Goal: Find specific page/section: Find specific page/section

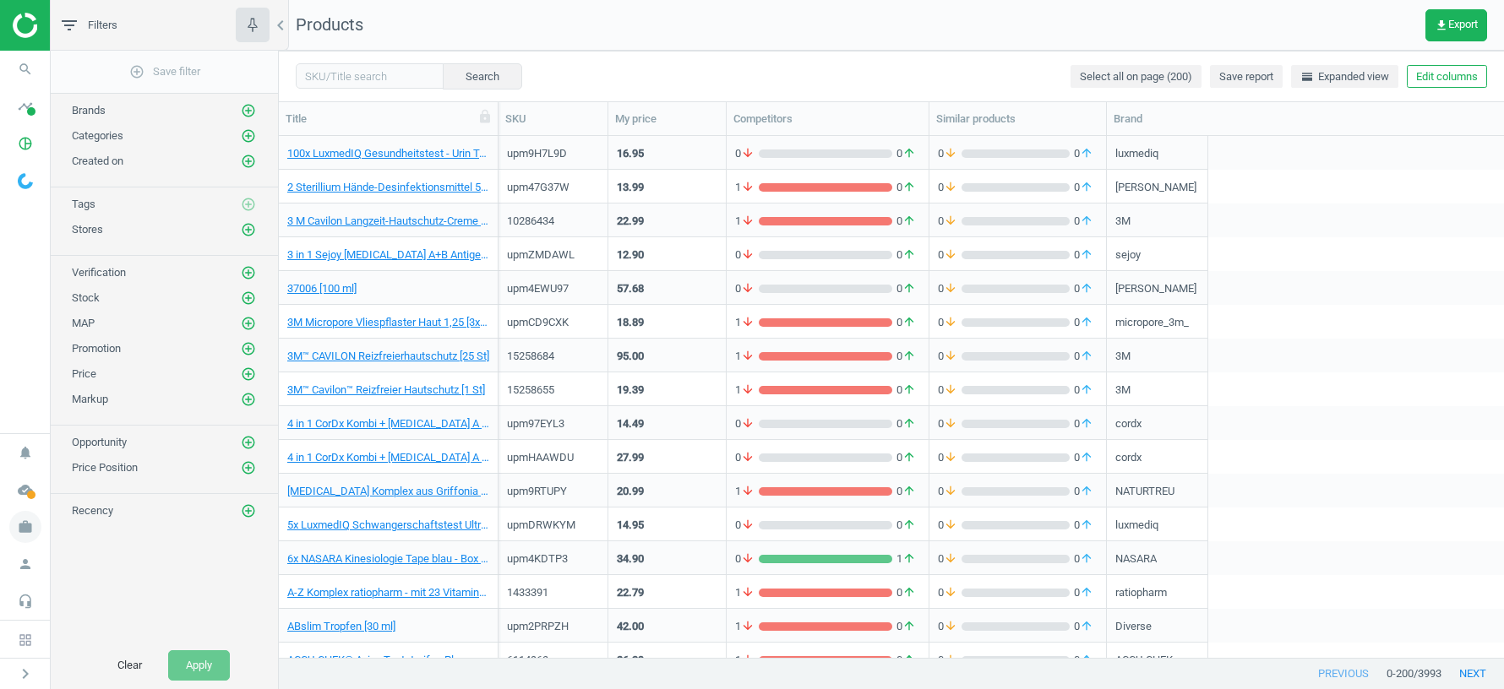
scroll to position [1, 1]
click at [24, 529] on icon "work" at bounding box center [25, 527] width 32 height 32
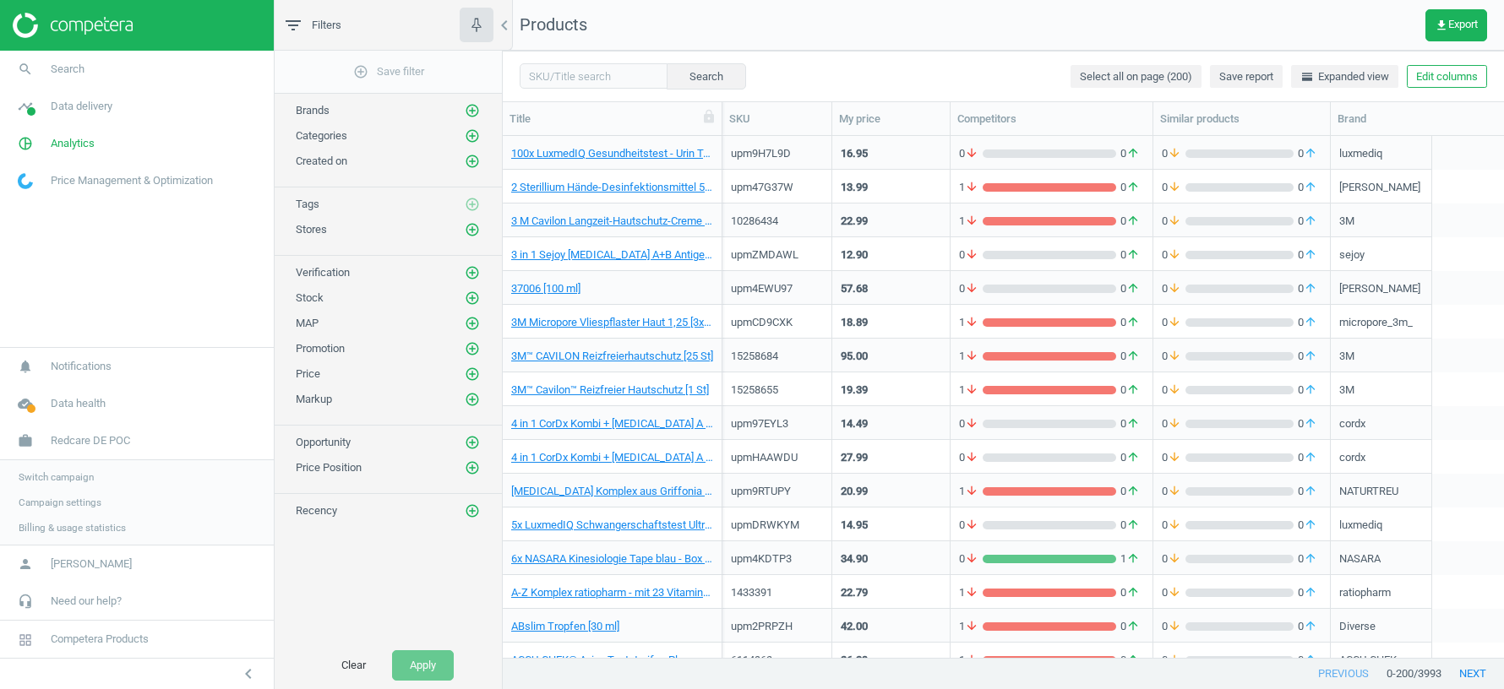
click at [36, 484] on span "Switch campaign" at bounding box center [56, 478] width 75 height 14
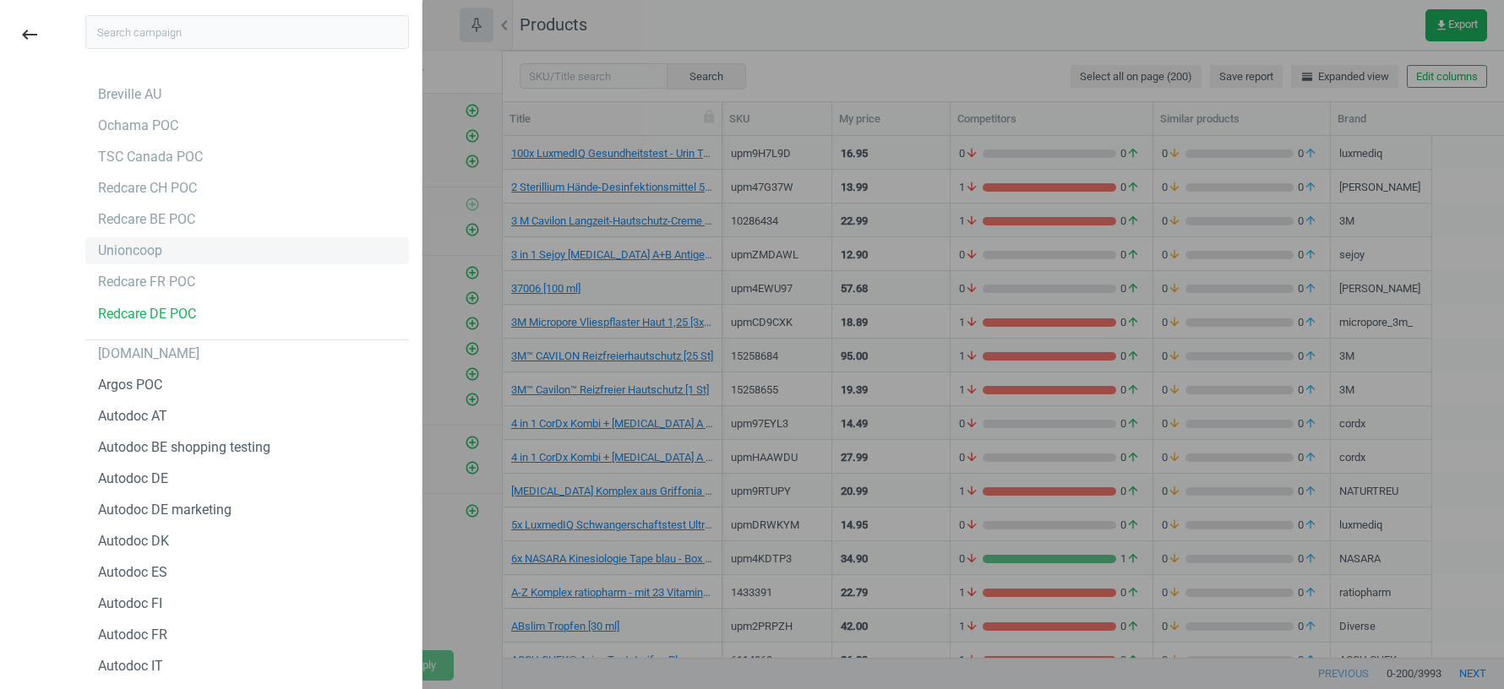
click at [137, 252] on div "Unioncoop" at bounding box center [130, 251] width 64 height 19
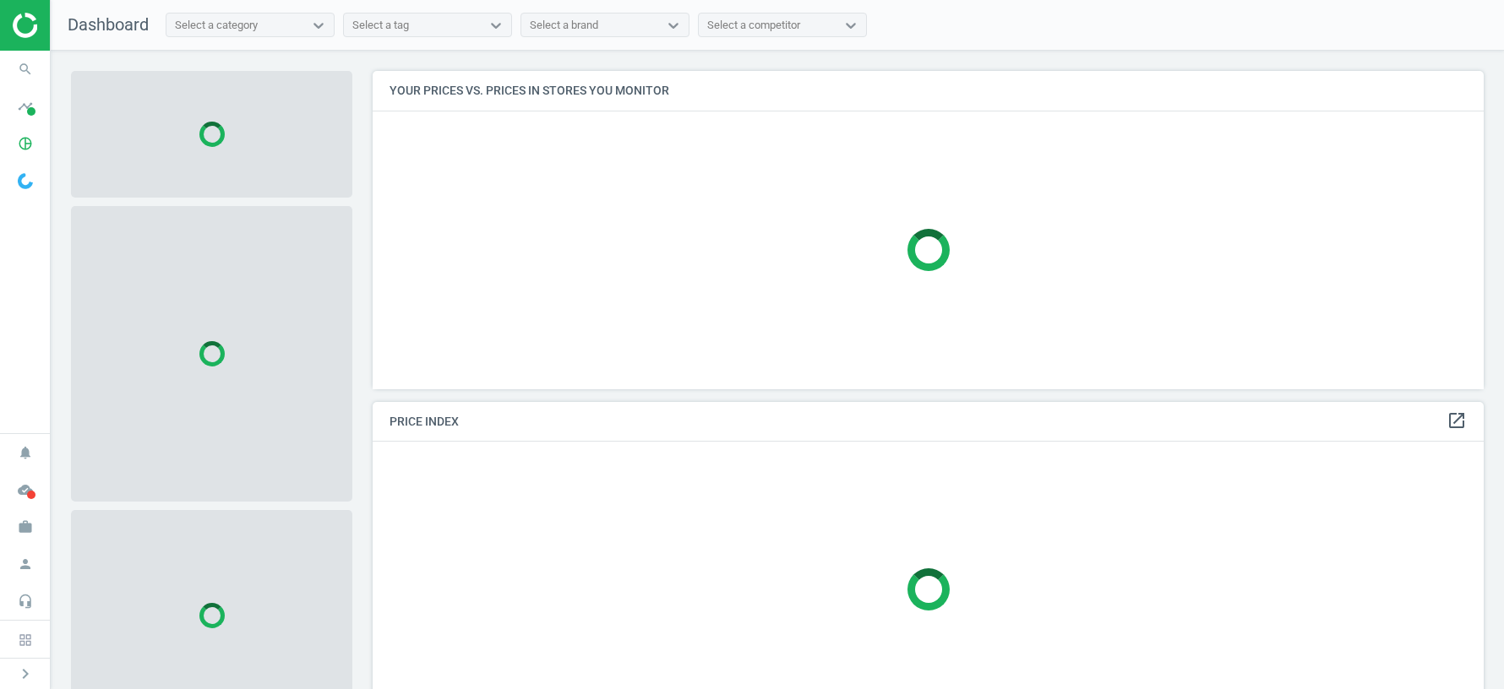
scroll to position [318, 1111]
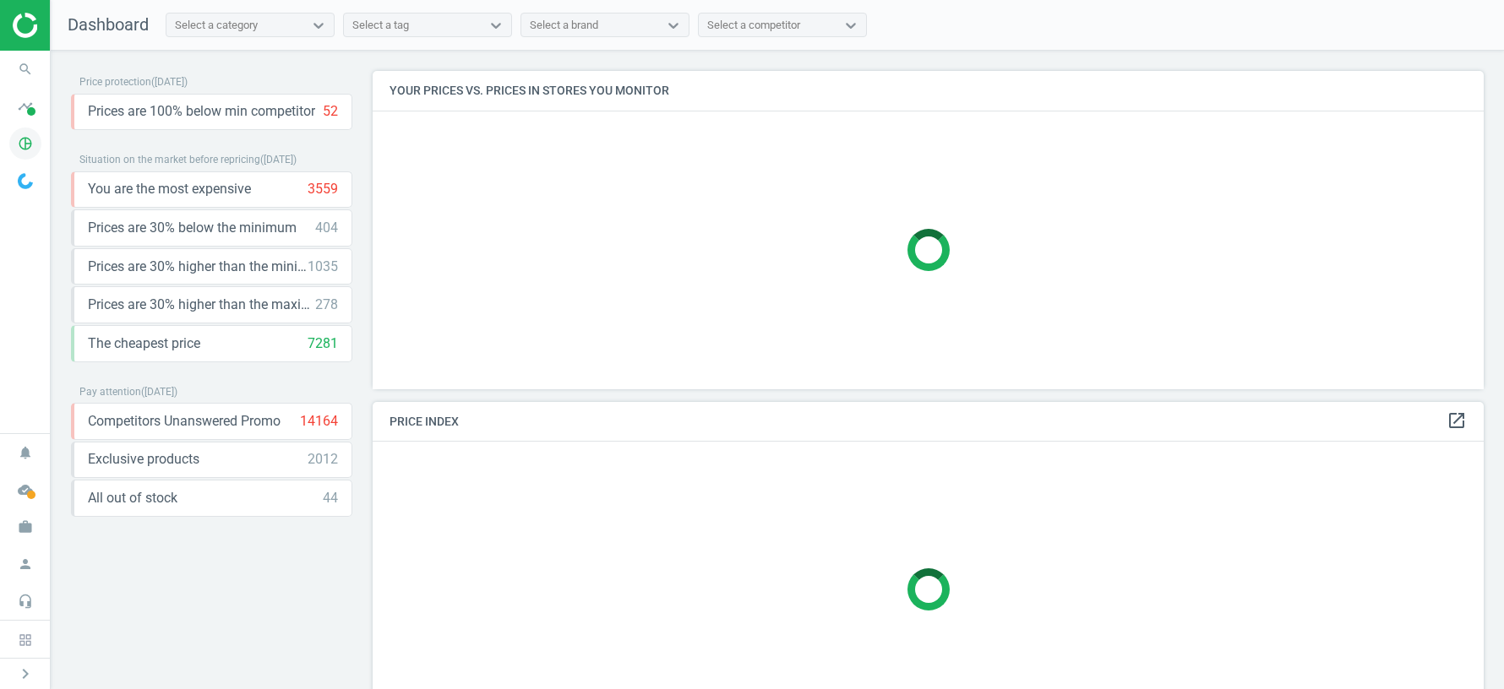
click at [25, 142] on icon "pie_chart_outlined" at bounding box center [25, 144] width 32 height 32
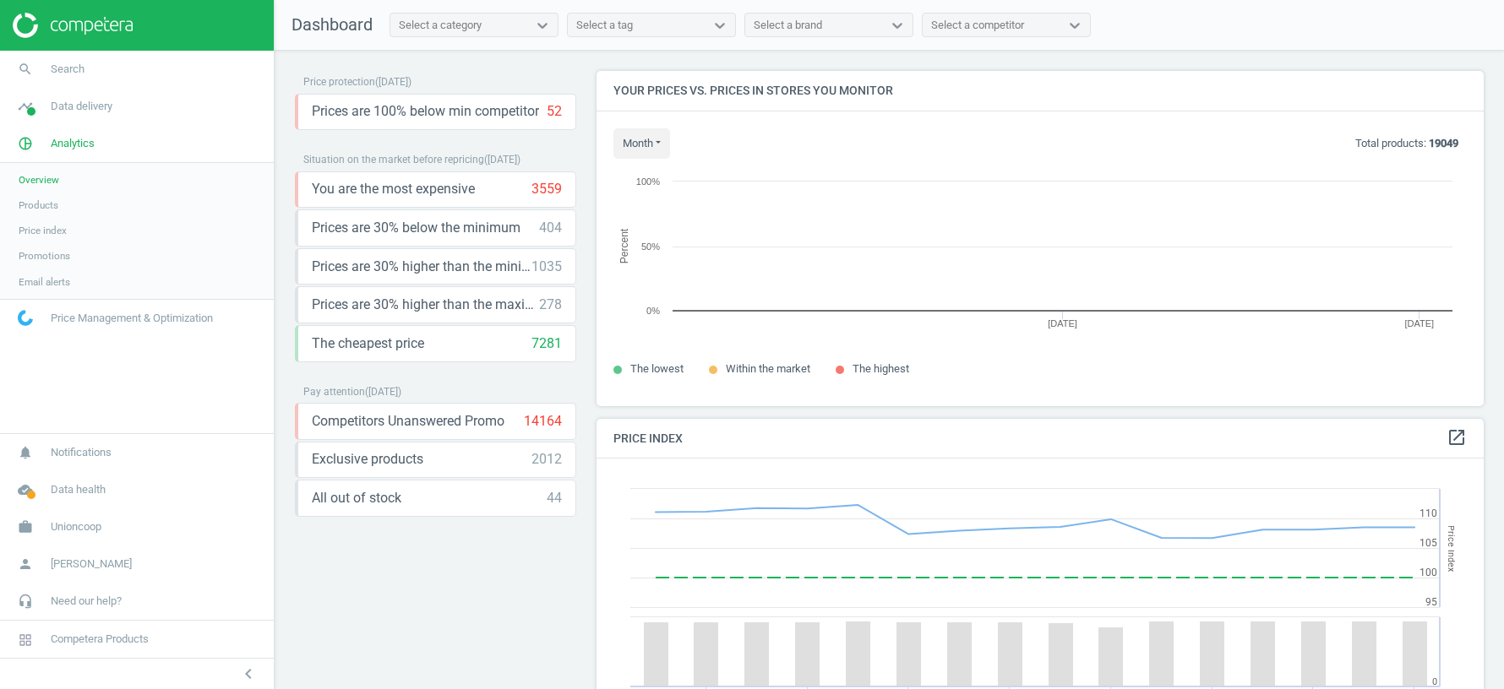
scroll to position [335, 887]
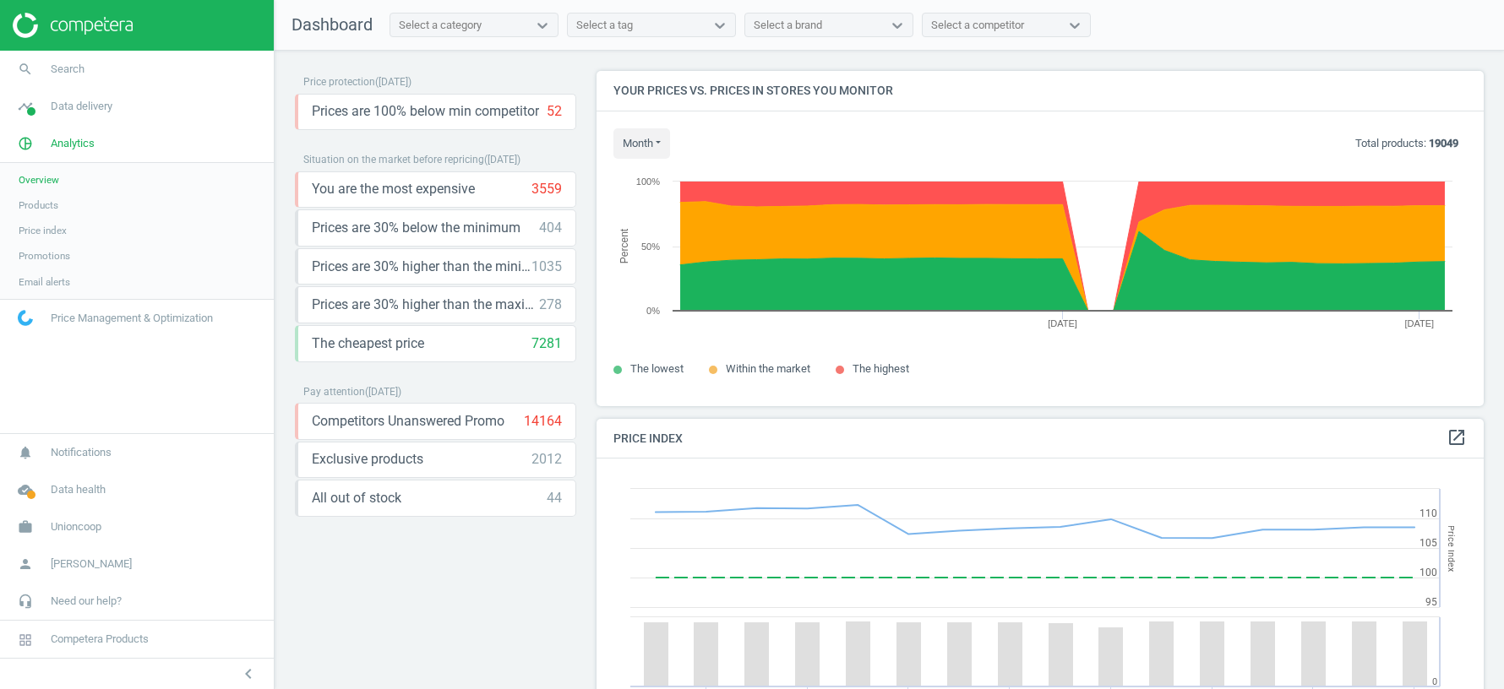
click at [44, 212] on link "Products" at bounding box center [137, 205] width 274 height 25
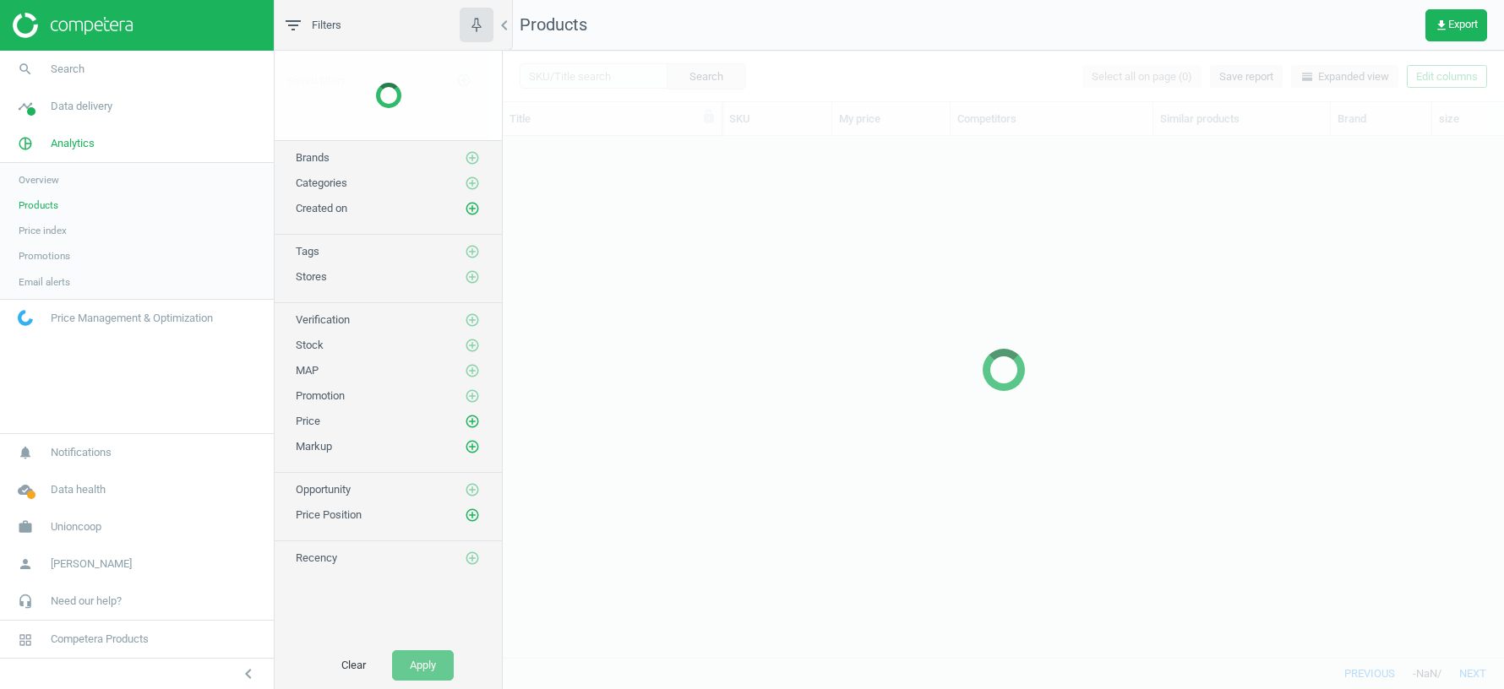
scroll to position [522, 1001]
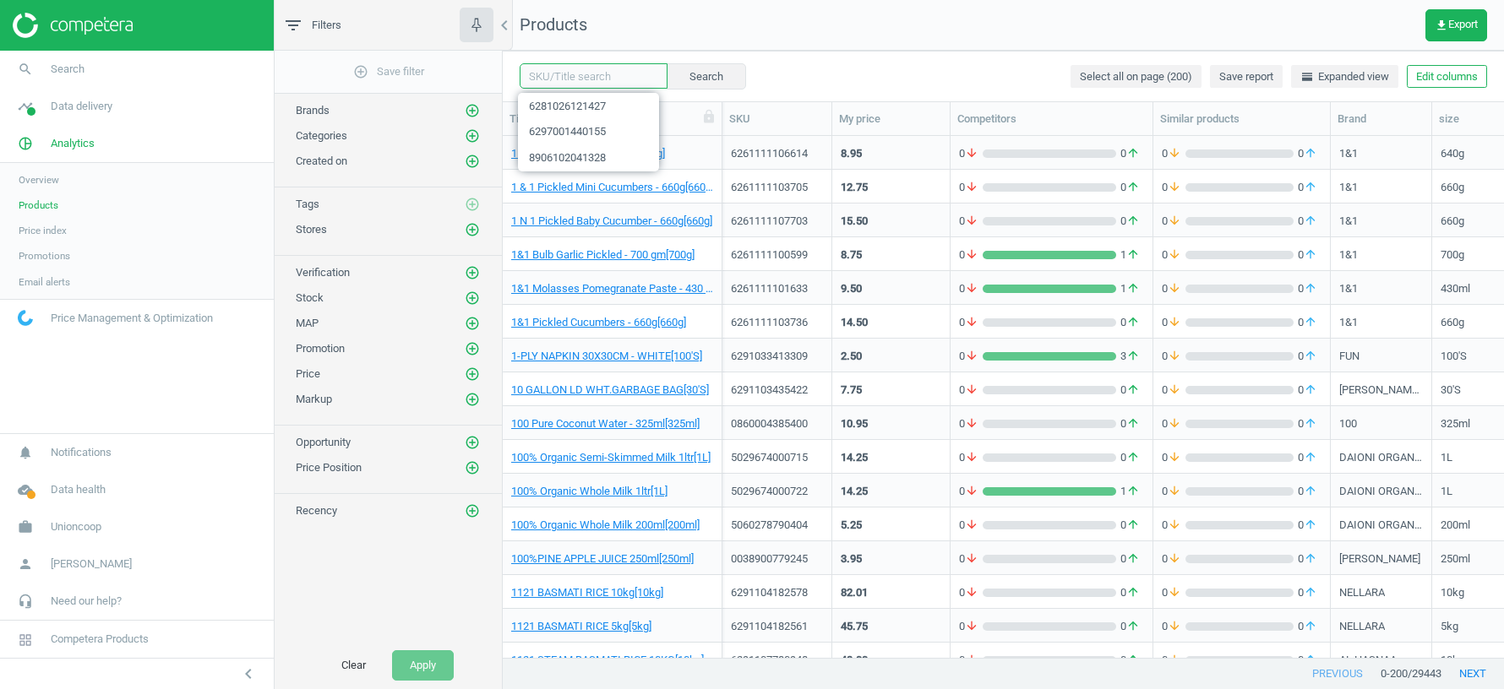
click at [571, 83] on input "text" at bounding box center [594, 75] width 148 height 25
paste input "6297001440155"
type input "6297001440155"
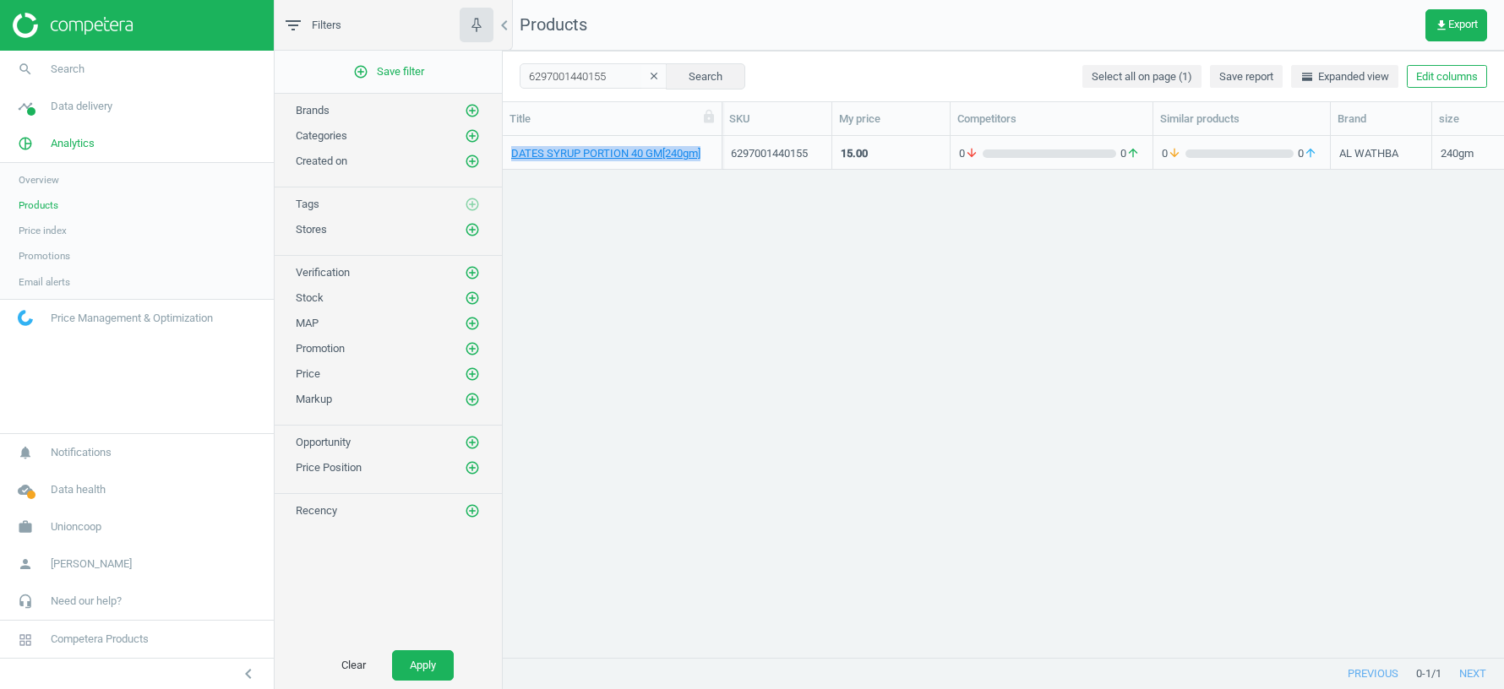
drag, startPoint x: 724, startPoint y: 117, endPoint x: 810, endPoint y: 117, distance: 86.2
click at [730, 117] on div at bounding box center [721, 118] width 17 height 33
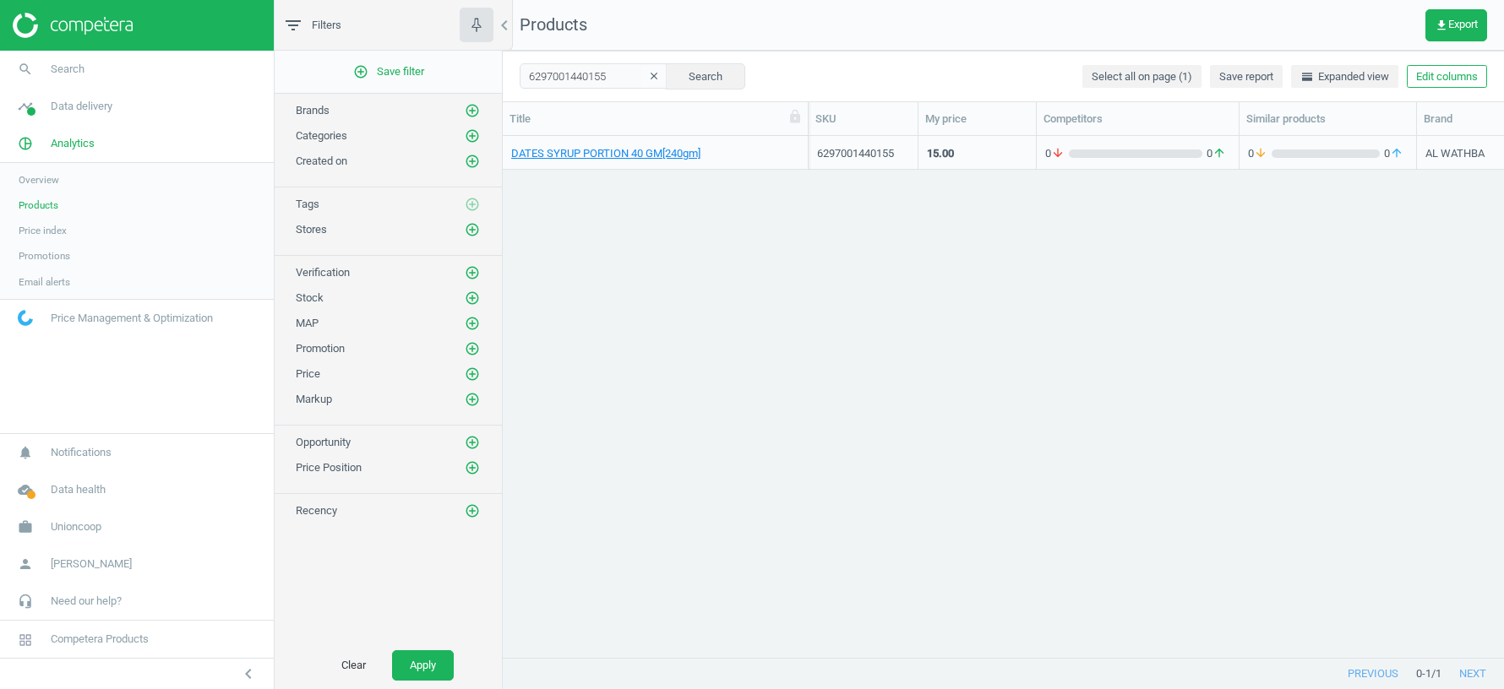
click at [737, 243] on div "DATES SYRUP PORTION 40 GM[240gm] 6297001440155 15.00 0 arrow_downward 0 arrow_u…" at bounding box center [1003, 397] width 1001 height 523
drag, startPoint x: 732, startPoint y: 152, endPoint x: 509, endPoint y: 155, distance: 222.2
click at [509, 155] on div "DATES SYRUP PORTION 40 GM[240gm]" at bounding box center [656, 153] width 306 height 34
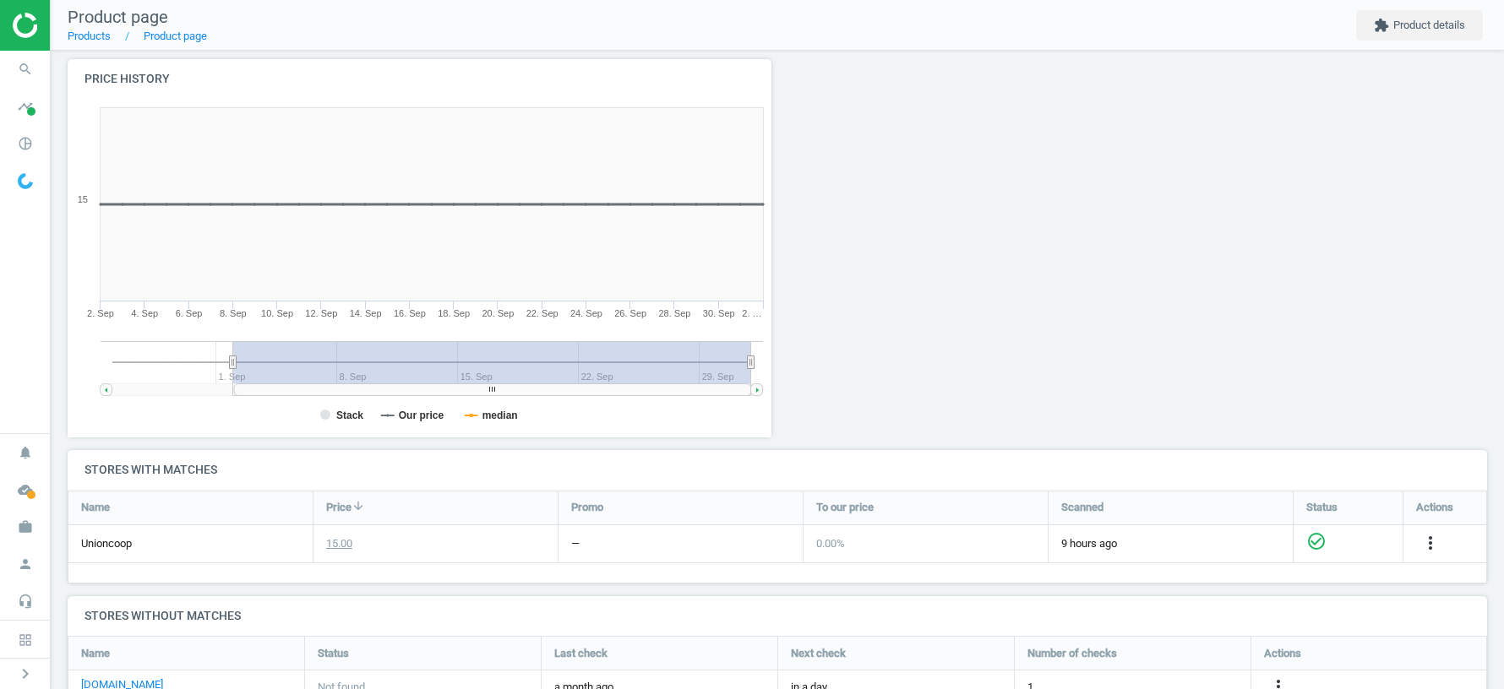
scroll to position [175, 0]
